Goal: Task Accomplishment & Management: Complete application form

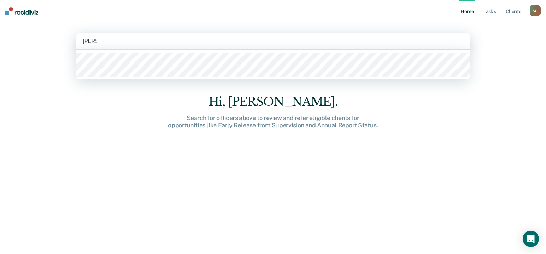
type input "[PERSON_NAME]"
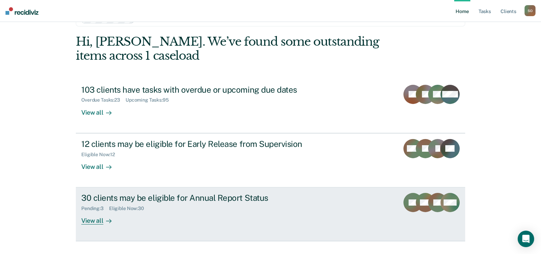
scroll to position [34, 0]
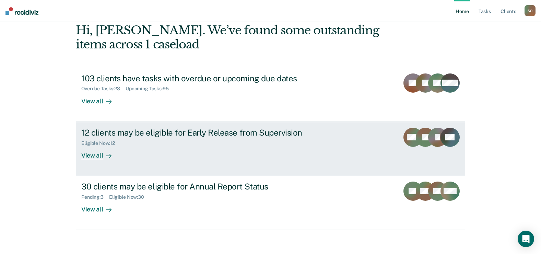
click at [97, 154] on div "View all" at bounding box center [100, 152] width 38 height 13
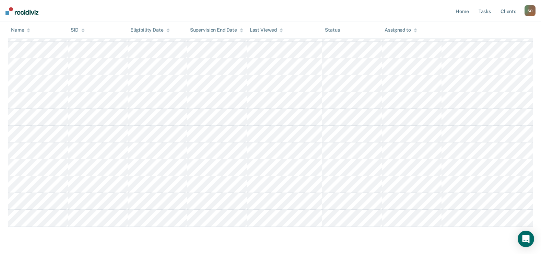
scroll to position [105, 0]
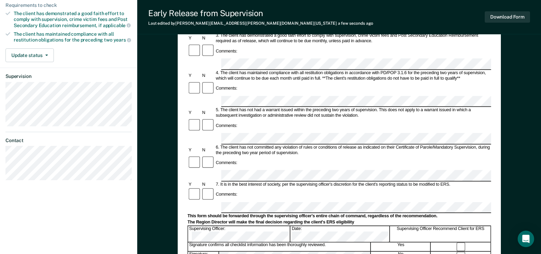
scroll to position [240, 0]
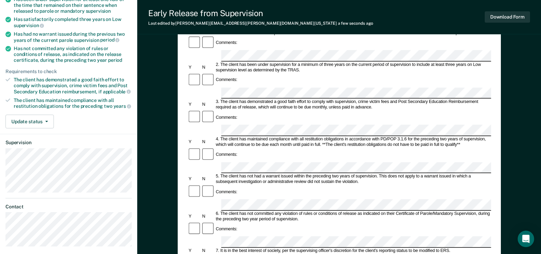
scroll to position [0, 0]
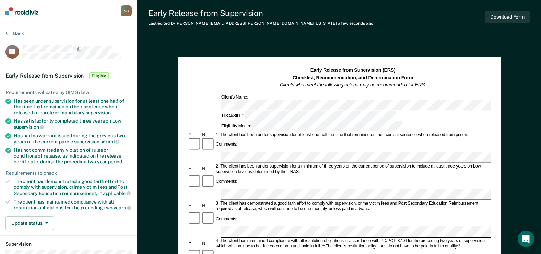
click at [310, 137] on div "Comments:" at bounding box center [338, 144] width 303 height 14
click at [259, 175] on div "Comments:" at bounding box center [338, 182] width 303 height 14
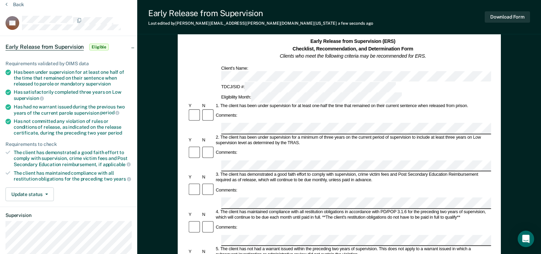
scroll to position [69, 0]
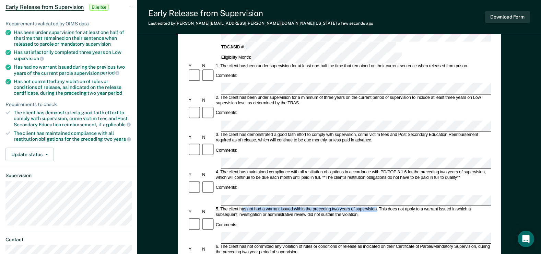
drag, startPoint x: 241, startPoint y: 149, endPoint x: 376, endPoint y: 149, distance: 134.8
click at [376, 206] on div "5. The client has not had a warrant issued within the preceding two years of su…" at bounding box center [353, 211] width 276 height 11
copy div "as not had a warrant issued within the preceding two years of supervision"
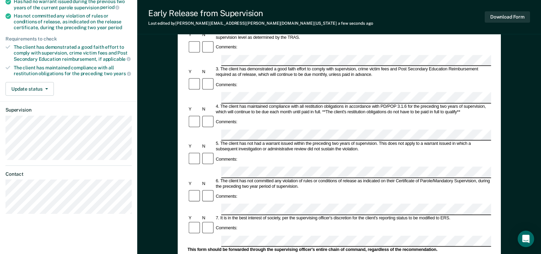
scroll to position [137, 0]
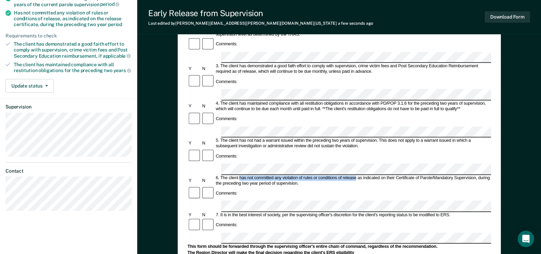
drag, startPoint x: 239, startPoint y: 110, endPoint x: 356, endPoint y: 111, distance: 116.6
click at [356, 175] on div "6. The client has not committed any violation of rules or conditions of release…" at bounding box center [353, 180] width 276 height 11
copy div "has not committed any violation of rules or conditions of release"
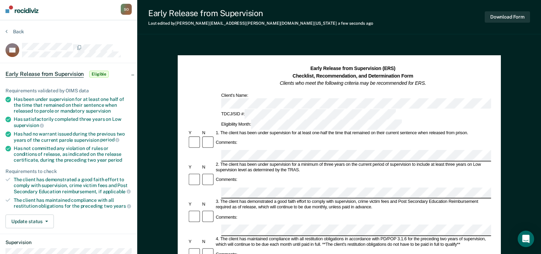
scroll to position [0, 0]
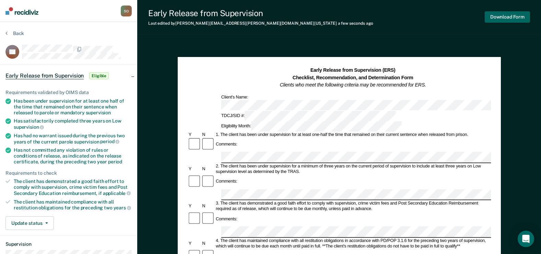
click at [512, 19] on button "Download Form" at bounding box center [507, 16] width 45 height 11
